Goal: Transaction & Acquisition: Purchase product/service

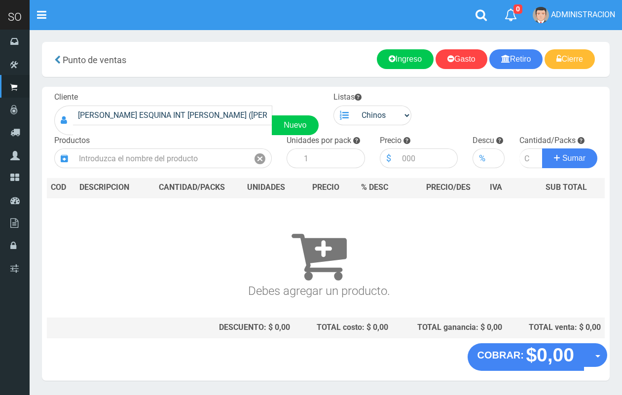
scroll to position [30, 0]
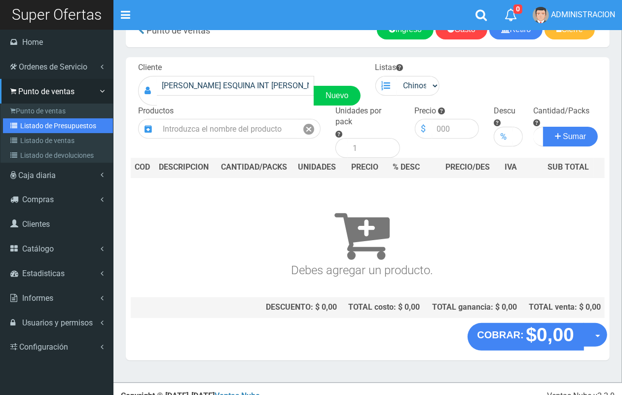
click at [48, 131] on link "Listado de Presupuestos" at bounding box center [58, 125] width 110 height 15
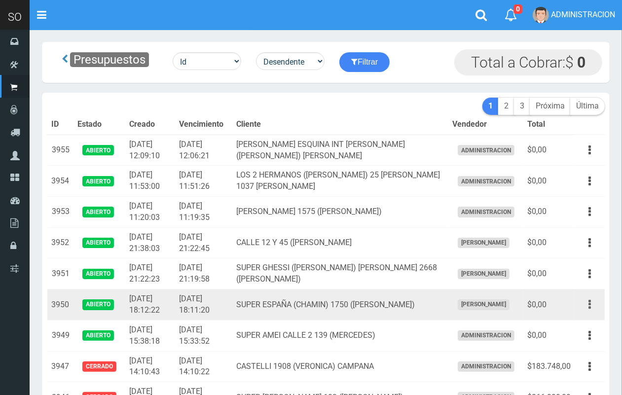
click at [590, 298] on icon "button" at bounding box center [590, 304] width 2 height 17
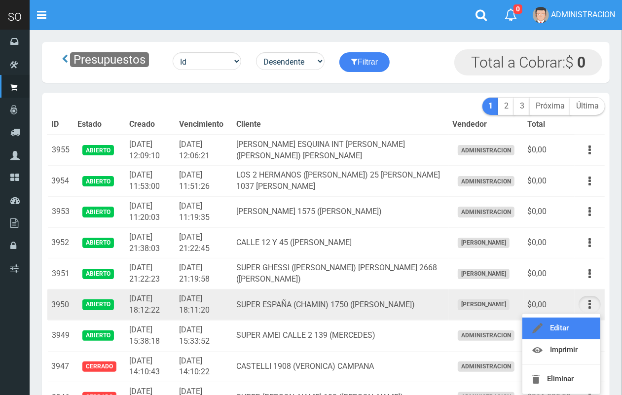
click at [586, 330] on link "Editar" at bounding box center [562, 329] width 78 height 22
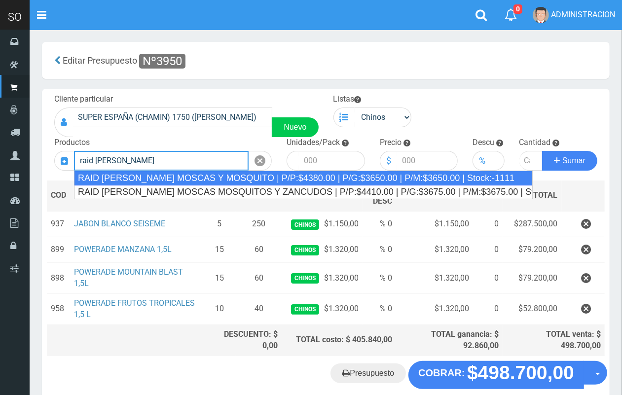
click at [193, 176] on div "RAID MATA MOSCAS Y MOSQUITO | P/P:$4380.00 | P/G:$3650.00 | P/M:$3650.00 | Stoc…" at bounding box center [303, 178] width 459 height 15
type input "RAID MATA MOSCAS Y MOSQUITO | P/P:$4380.00 | P/G:$3650.00 | P/M:$3650.00 | Stoc…"
type input "12"
type input "4380.00"
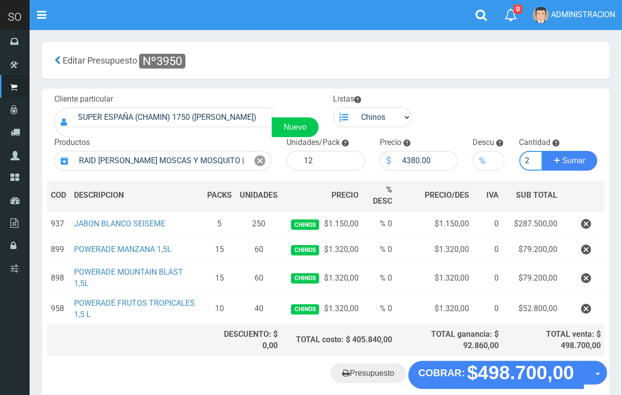
scroll to position [0, 1]
type input "2"
click at [542, 151] on button "Sumar" at bounding box center [569, 161] width 55 height 20
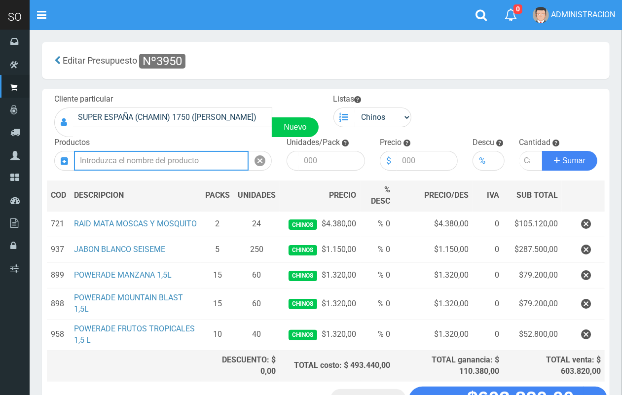
scroll to position [80, 0]
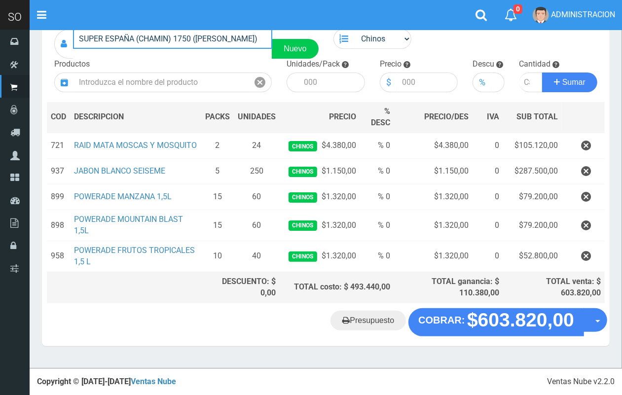
drag, startPoint x: 169, startPoint y: 36, endPoint x: 141, endPoint y: 31, distance: 28.0
click at [138, 31] on input "SUPER ESPAÑA (CHAMIN) 1750 (ZARATE)" at bounding box center [172, 39] width 199 height 20
click at [153, 36] on input "SUPER ESPAÑA (CHAMIN) 1750 (ZARATE)" at bounding box center [172, 39] width 199 height 20
drag, startPoint x: 169, startPoint y: 35, endPoint x: 141, endPoint y: 33, distance: 28.2
click at [141, 33] on input "SUPER ESPAÑA (CHAMIN) 1750 (ZARATE)" at bounding box center [172, 39] width 199 height 20
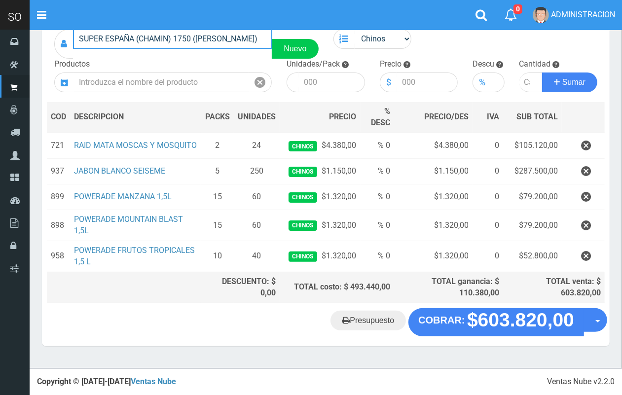
scroll to position [0, 0]
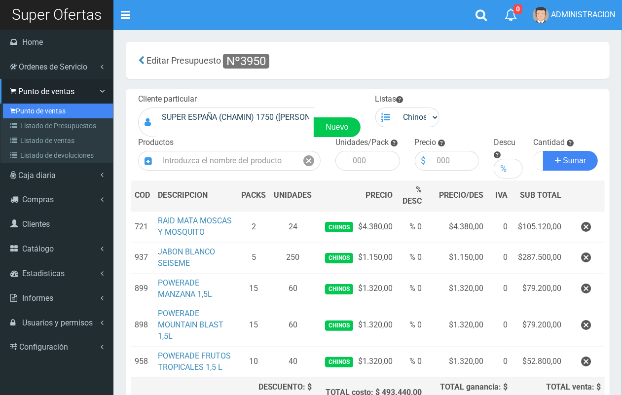
click at [31, 114] on link "Punto de ventas" at bounding box center [58, 111] width 110 height 15
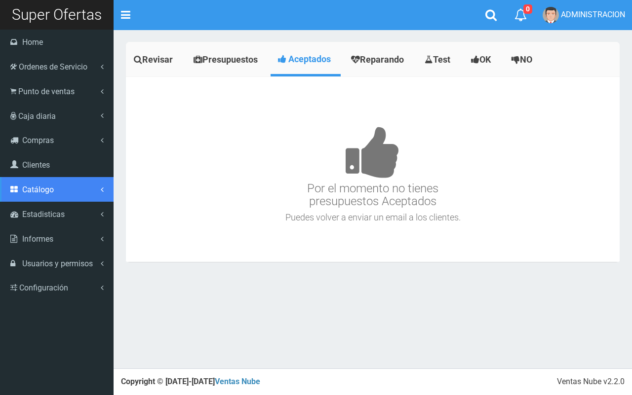
click at [60, 194] on link "Catálogo" at bounding box center [57, 189] width 114 height 25
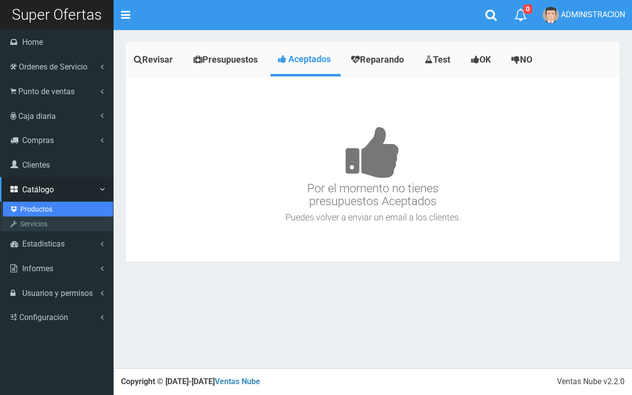
click at [47, 208] on link "Productos" at bounding box center [58, 209] width 110 height 15
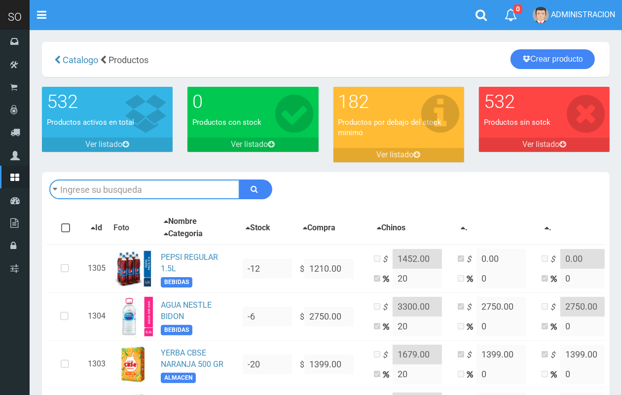
click at [112, 191] on input "text" at bounding box center [144, 190] width 191 height 20
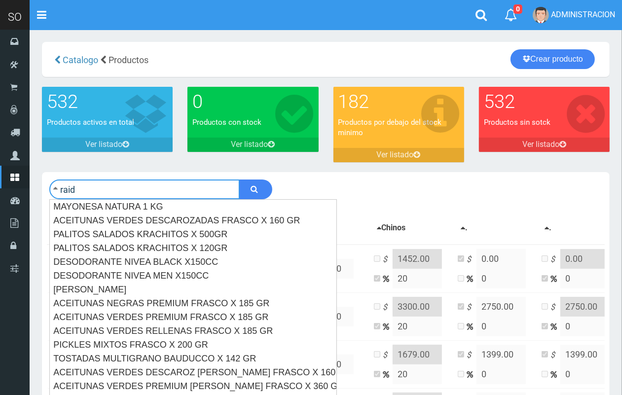
type input "raid"
click at [239, 180] on button "submit" at bounding box center [255, 190] width 33 height 20
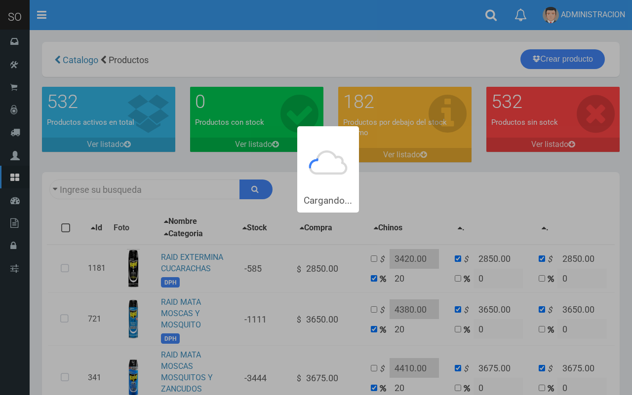
type input "raid"
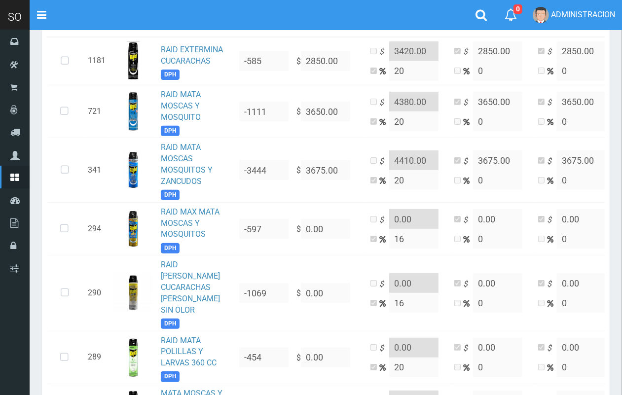
scroll to position [232, 0]
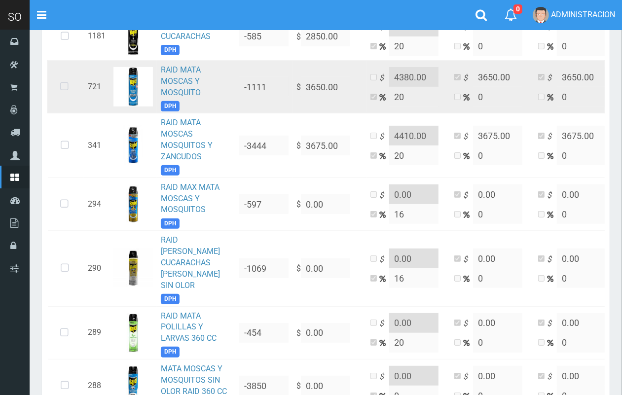
click at [64, 87] on icon at bounding box center [64, 87] width 26 height 33
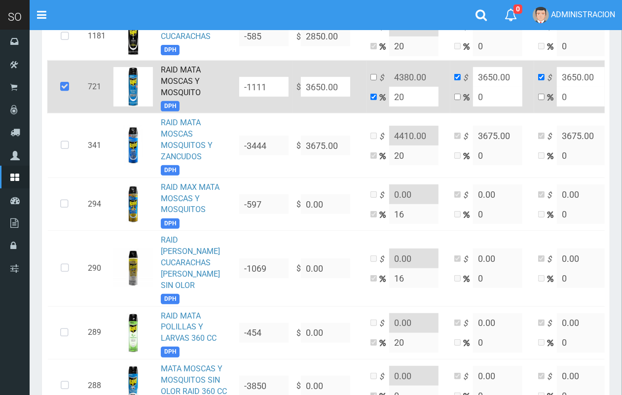
scroll to position [0, 0]
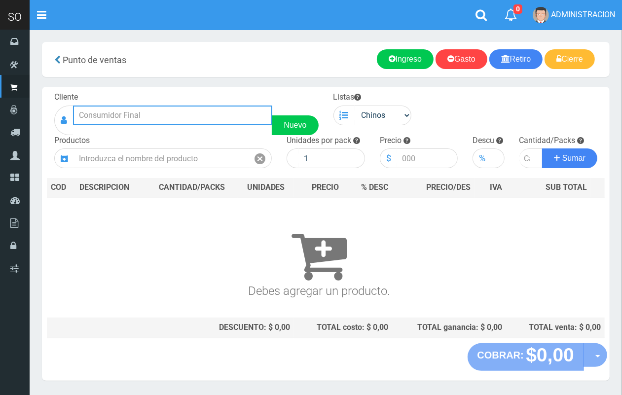
click at [107, 117] on input "text" at bounding box center [172, 116] width 199 height 20
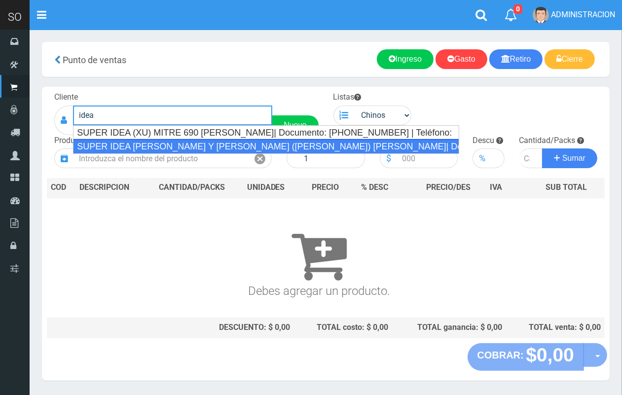
drag, startPoint x: 130, startPoint y: 146, endPoint x: 166, endPoint y: 132, distance: 39.1
click at [130, 145] on div "SUPER IDEA ITUZAINGO Y MORENO (JUAN) GILES| Documento: 251654654156 | Teléfono:" at bounding box center [266, 146] width 386 height 15
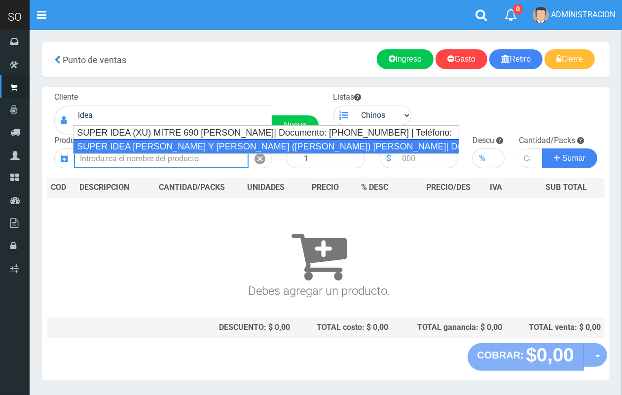
type input "SUPER IDEA ITUZAINGO Y MORENO (JUAN) GILES| Documento: 251654654156 | Teléfono:"
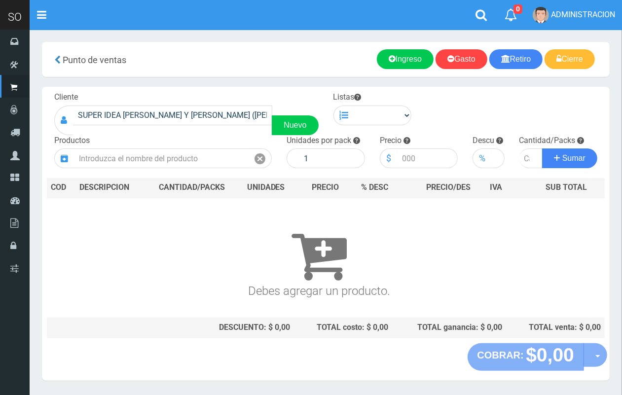
click at [373, 127] on div "Cliente SUPER IDEA ITUZAINGO Y MORENO (JUAN) GILES| Documento: 251654654156 | T…" at bounding box center [326, 215] width 568 height 257
drag, startPoint x: 372, startPoint y: 115, endPoint x: 376, endPoint y: 122, distance: 8.4
click at [372, 115] on select "Chinos . ." at bounding box center [383, 116] width 57 height 20
select select "1"
click at [355, 106] on select "Chinos . ." at bounding box center [383, 116] width 57 height 20
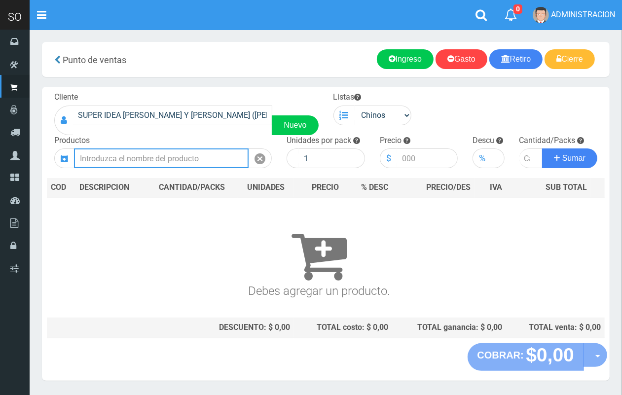
drag, startPoint x: 194, startPoint y: 166, endPoint x: 131, endPoint y: 6, distance: 171.5
click at [193, 161] on input "text" at bounding box center [161, 159] width 175 height 20
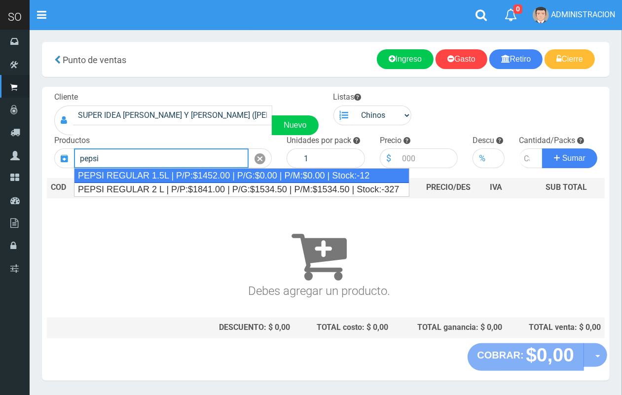
click at [201, 178] on div "PEPSI REGULAR 1.5L | P/P:$1452.00 | P/G:$0.00 | P/M:$0.00 | Stock:-12" at bounding box center [242, 175] width 336 height 15
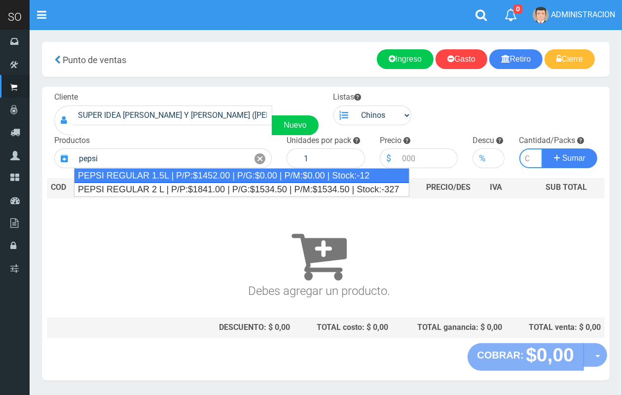
type input "PEPSI REGULAR 1.5L | P/P:$1452.00 | P/G:$0.00 | P/M:$0.00 | Stock:-12"
type input "6"
type input "1452.00"
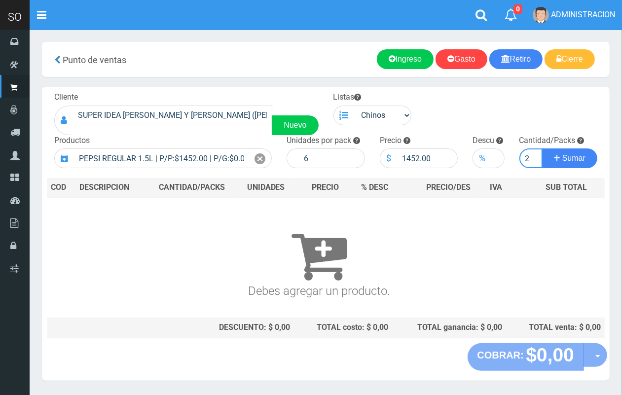
scroll to position [0, 1]
type input "2"
click at [542, 149] on button "Sumar" at bounding box center [569, 159] width 55 height 20
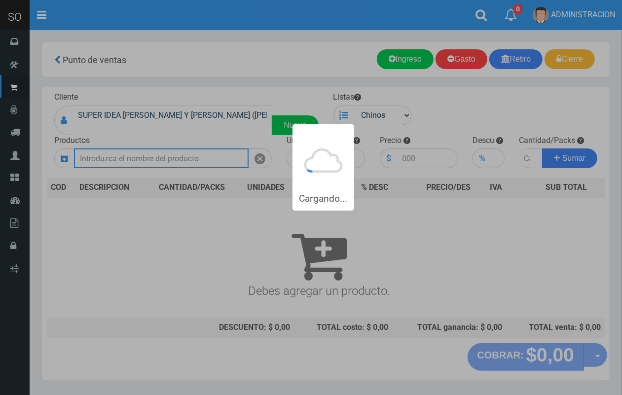
scroll to position [0, 0]
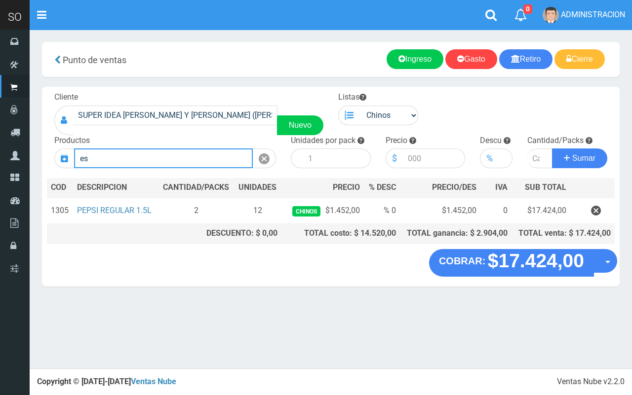
type input "e"
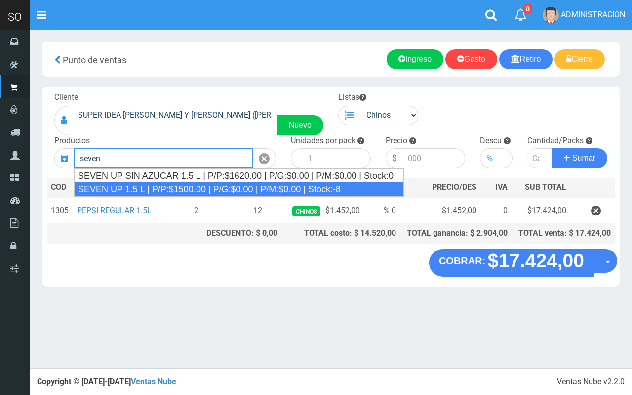
click at [216, 189] on div "SEVEN UP 1.5 L | P/P:$1500.00 | P/G:$0.00 | P/M:$0.00 | Stock:-8" at bounding box center [239, 189] width 330 height 15
type input "SEVEN UP 1.5 L | P/P:$1500.00 | P/G:$0.00 | P/M:$0.00 | Stock:-8"
type input "8"
type input "1500.00"
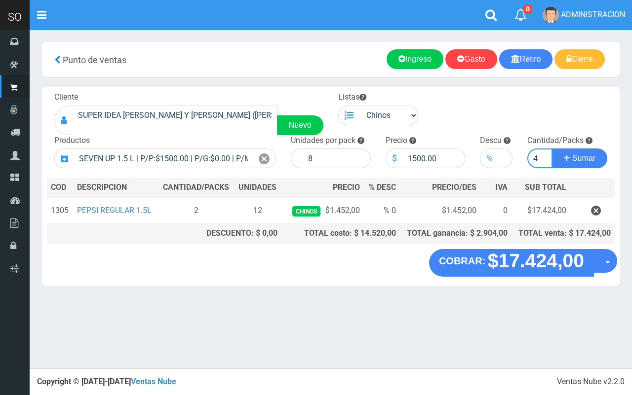
type input "4"
click at [552, 149] on button "Sumar" at bounding box center [579, 159] width 55 height 20
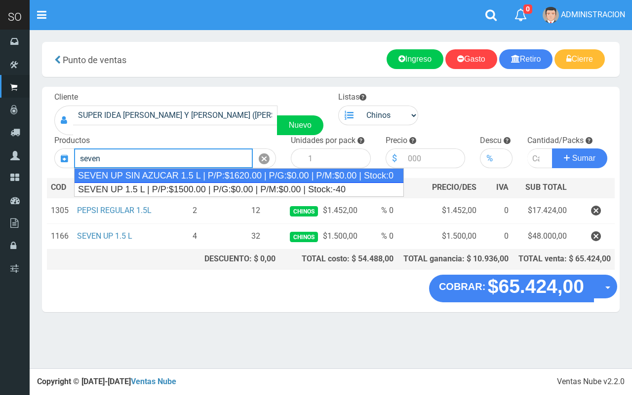
click at [158, 181] on div "SEVEN UP SIN AZUCAR 1.5 L | P/P:$1620.00 | P/G:$0.00 | P/M:$0.00 | Stock:0" at bounding box center [239, 175] width 330 height 15
type input "SEVEN UP SIN AZUCAR 1.5 L | P/P:$1620.00 | P/G:$0.00 | P/M:$0.00 | Stock:0"
type input "8"
type input "1620.00"
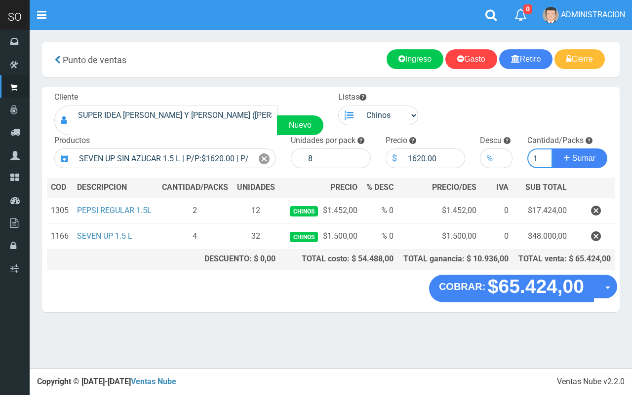
type input "1"
click at [552, 149] on button "Sumar" at bounding box center [579, 159] width 55 height 20
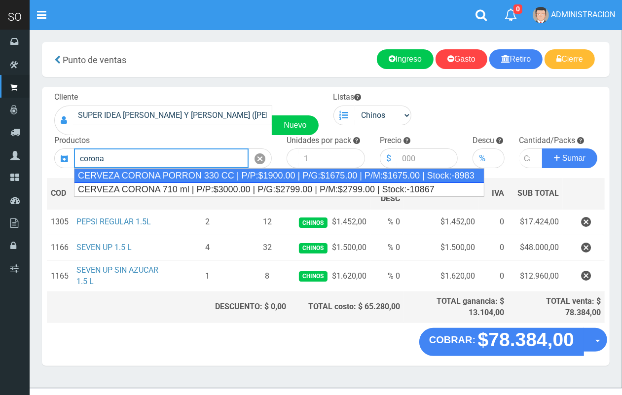
click at [158, 177] on div "CERVEZA CORONA PORRON 330 CC | P/P:$1900.00 | P/G:$1675.00 | P/M:$1675.00 | Sto…" at bounding box center [279, 175] width 411 height 15
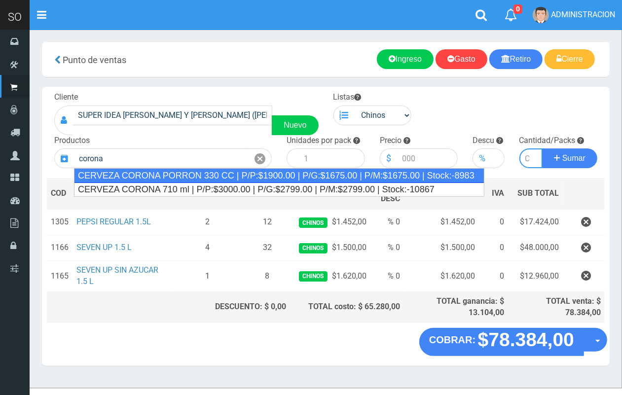
type input "CERVEZA CORONA PORRON 330 CC | P/P:$1900.00 | P/G:$1675.00 | P/M:$1675.00 | Sto…"
type input "24"
type input "1900.00"
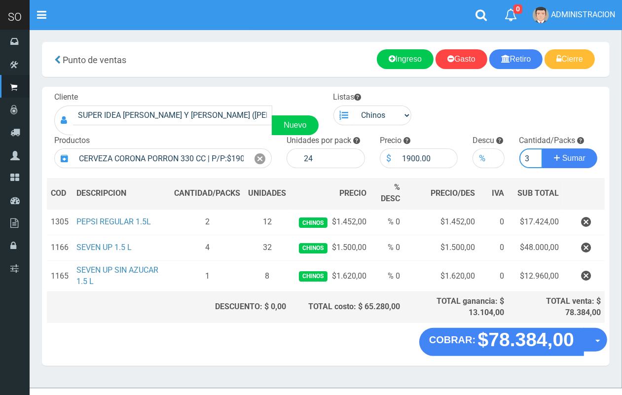
scroll to position [0, 1]
type input "3"
click at [542, 149] on button "Sumar" at bounding box center [569, 159] width 55 height 20
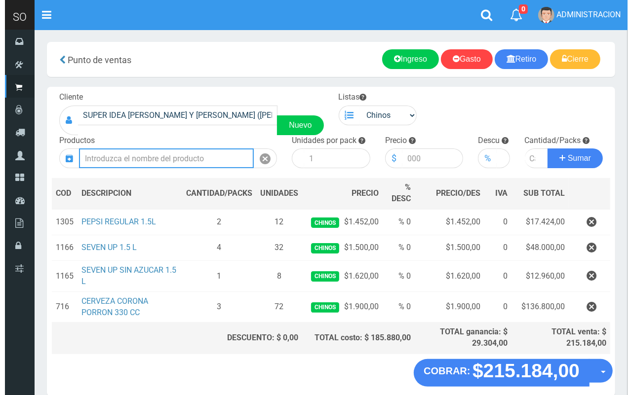
scroll to position [46, 0]
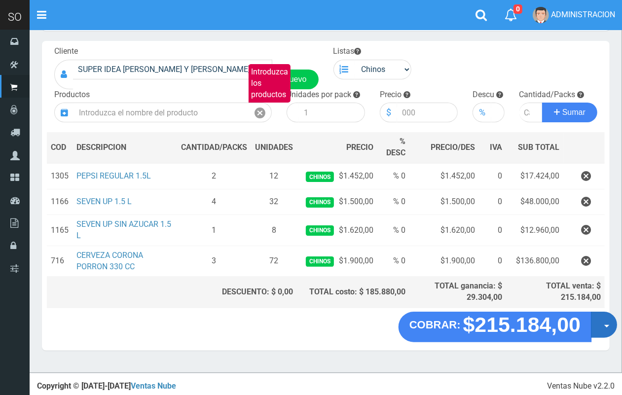
click at [596, 319] on button "Opciones" at bounding box center [604, 325] width 26 height 26
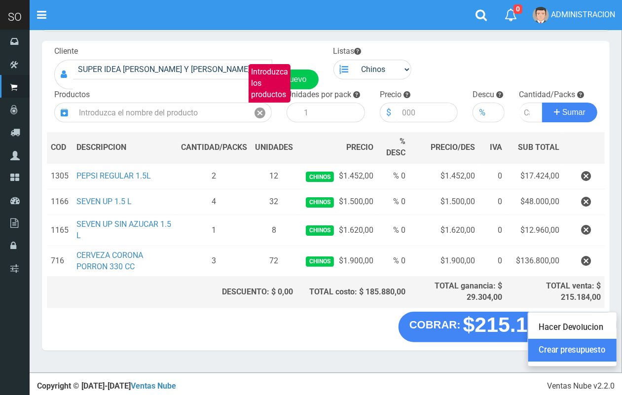
click at [601, 352] on link "Crear presupuesto" at bounding box center [573, 351] width 88 height 23
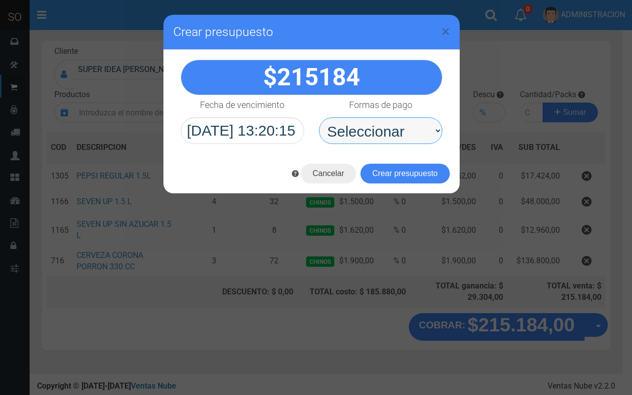
click at [420, 133] on select "Seleccionar Efectivo Tarjeta de Crédito Depósito Débito" at bounding box center [380, 130] width 123 height 27
select select "Efectivo"
click at [319, 117] on select "Seleccionar Efectivo Tarjeta de Crédito Depósito Débito" at bounding box center [380, 130] width 123 height 27
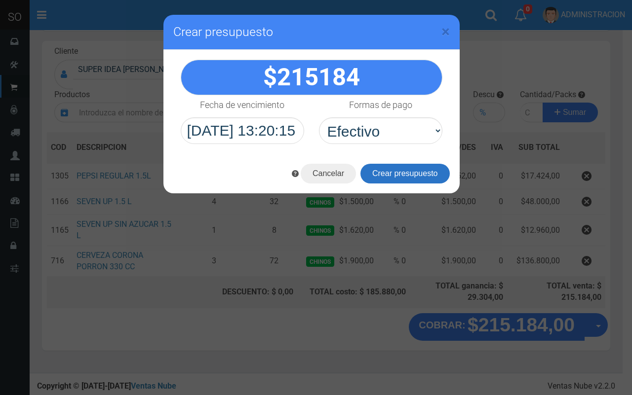
click at [422, 171] on button "Crear presupuesto" at bounding box center [404, 174] width 89 height 20
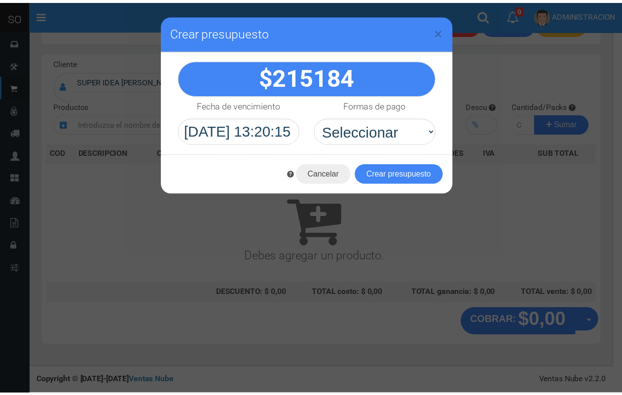
scroll to position [30, 0]
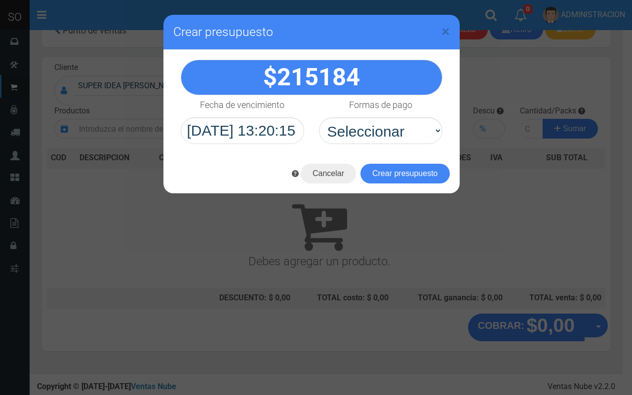
drag, startPoint x: 450, startPoint y: 33, endPoint x: 435, endPoint y: 17, distance: 21.3
click at [449, 31] on div "× Crear presupuesto" at bounding box center [311, 32] width 296 height 35
click at [445, 30] on span "×" at bounding box center [445, 31] width 8 height 19
